Goal: Navigation & Orientation: Find specific page/section

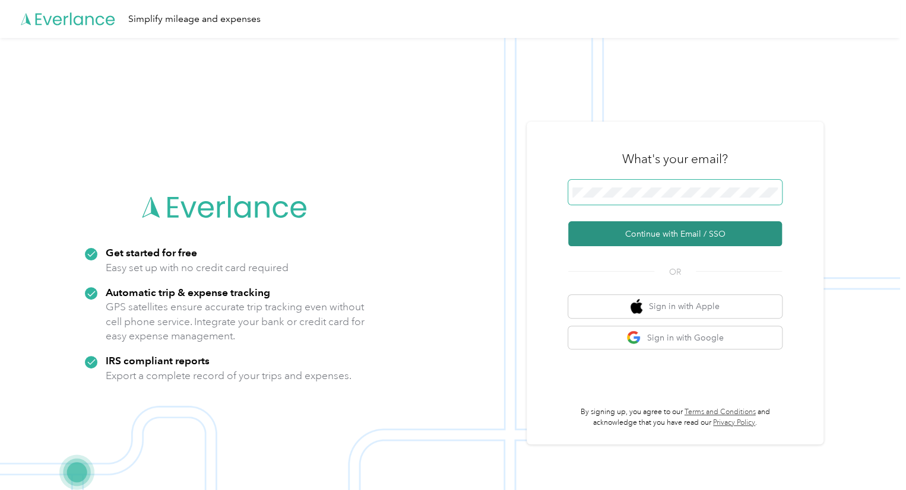
click at [568, 221] on button "Continue with Email / SSO" at bounding box center [675, 233] width 214 height 25
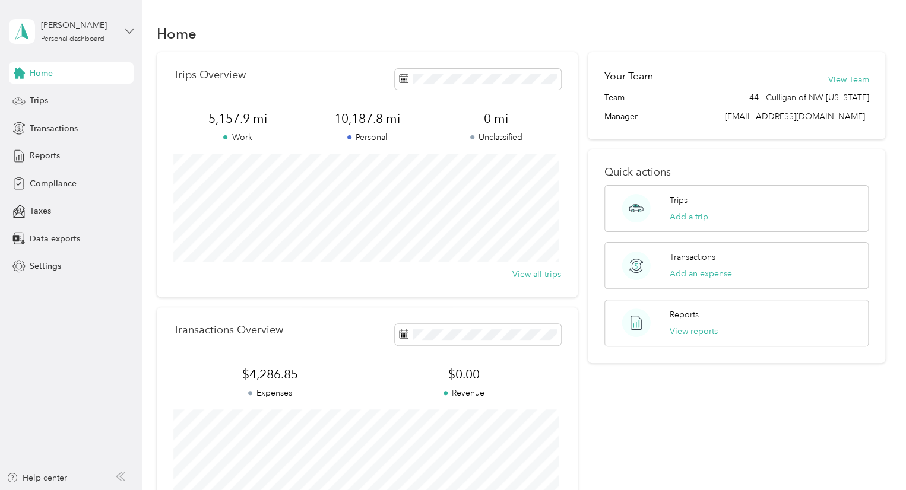
click at [126, 31] on icon at bounding box center [129, 31] width 8 height 8
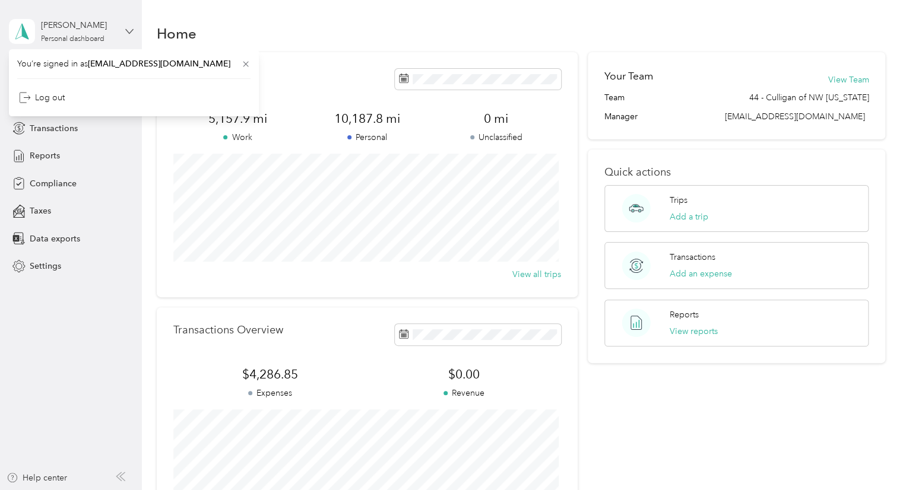
click at [129, 31] on icon at bounding box center [129, 31] width 8 height 8
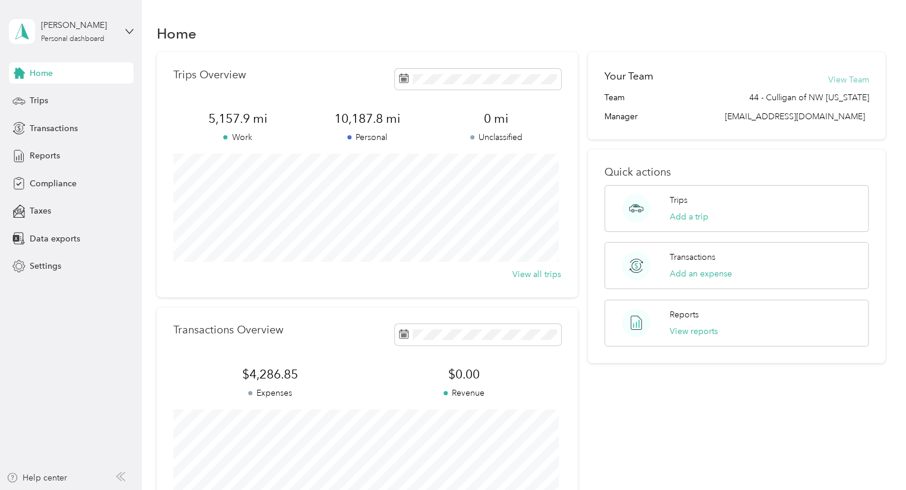
click at [845, 79] on button "View Team" at bounding box center [848, 80] width 41 height 12
click at [848, 78] on button "View Team" at bounding box center [848, 80] width 41 height 12
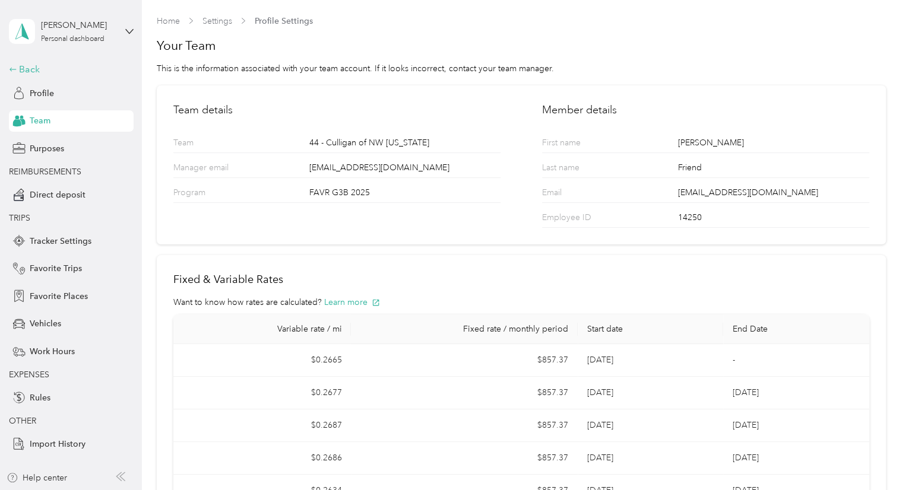
click at [33, 75] on div "Back" at bounding box center [68, 69] width 119 height 14
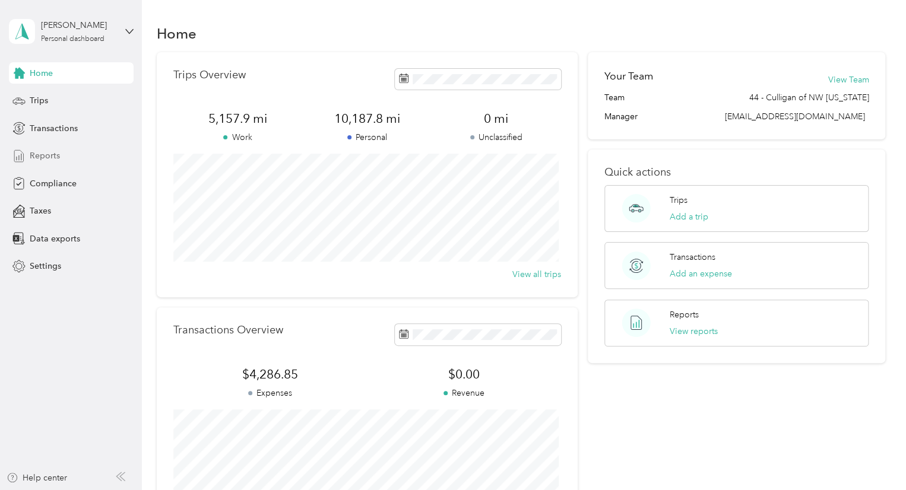
click at [39, 153] on span "Reports" at bounding box center [45, 156] width 30 height 12
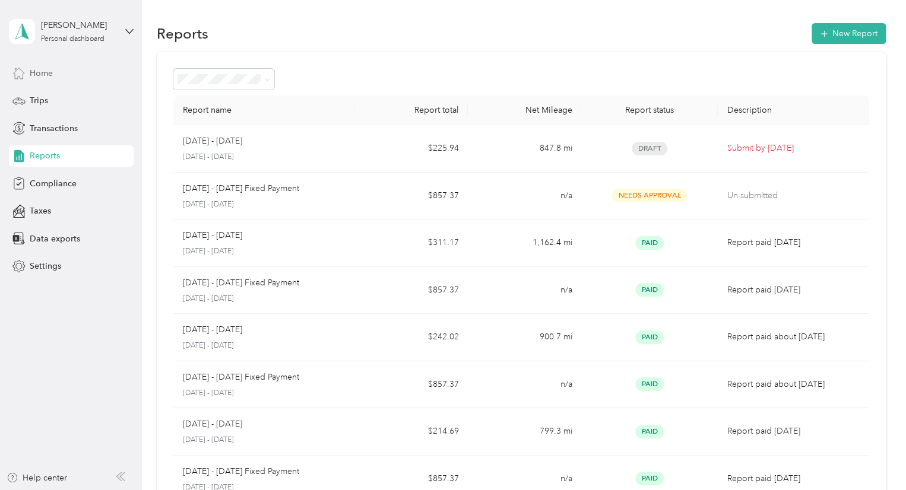
click at [41, 70] on span "Home" at bounding box center [41, 73] width 23 height 12
